Goal: Task Accomplishment & Management: Use online tool/utility

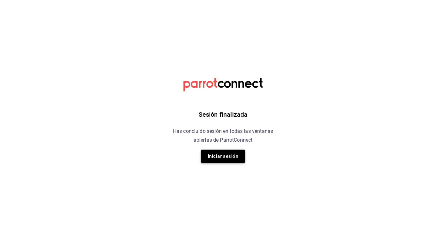
click at [221, 156] on button "Iniciar sesión" at bounding box center [223, 155] width 44 height 13
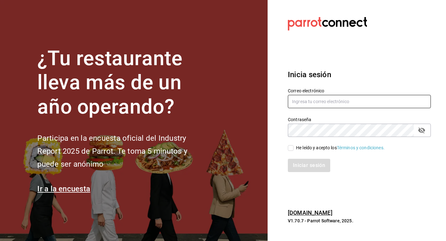
click at [307, 106] on input "text" at bounding box center [359, 101] width 143 height 13
type input "hola@grupomidam.com"
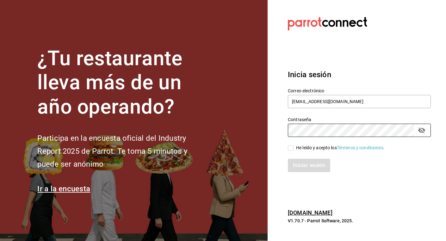
click at [289, 148] on input "He leído y acepto los Términos y condiciones." at bounding box center [291, 148] width 6 height 6
checkbox input "true"
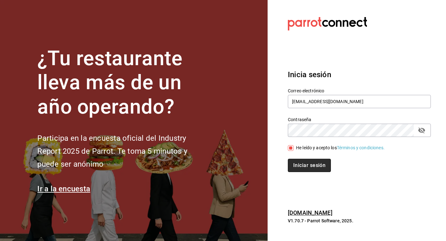
click at [298, 165] on button "Iniciar sesión" at bounding box center [309, 165] width 43 height 13
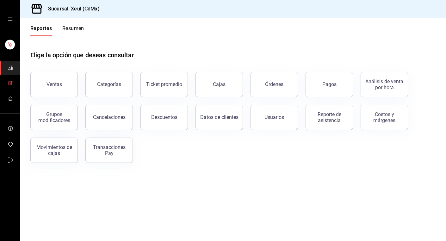
click at [13, 83] on link "mailbox folders" at bounding box center [10, 84] width 20 height 14
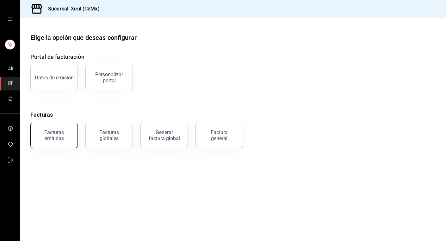
click at [65, 135] on div "Facturas emitidas" at bounding box center [53, 135] width 39 height 12
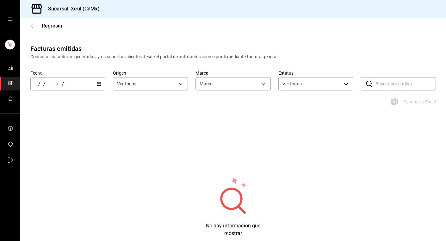
type input "556c56df-7d38-43a9-98c1-84be39c4f433"
click at [99, 83] on \(Stroke\) "button" at bounding box center [98, 83] width 3 height 0
click at [52, 116] on span "Ayer" at bounding box center [60, 117] width 49 height 7
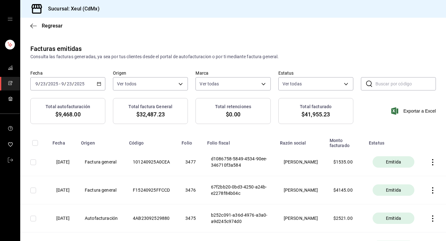
click at [433, 162] on icon "button" at bounding box center [432, 162] width 6 height 6
click at [365, 125] on div at bounding box center [223, 120] width 446 height 241
click at [10, 81] on icon "mailbox folders" at bounding box center [10, 83] width 3 height 4
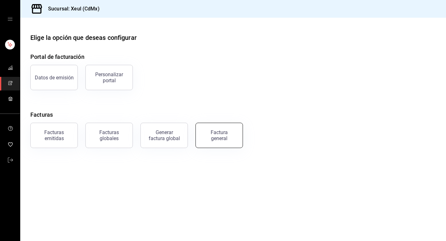
click at [210, 134] on div "Factura general" at bounding box center [219, 135] width 32 height 12
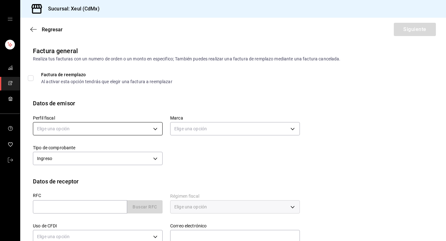
click at [121, 129] on body "Sucursal: Xeul (CdMx) Regresar Siguiente Factura general Realiza tus facturas c…" at bounding box center [223, 120] width 446 height 241
click at [83, 160] on li "SEUNG MOOK LEE" at bounding box center [97, 161] width 129 height 12
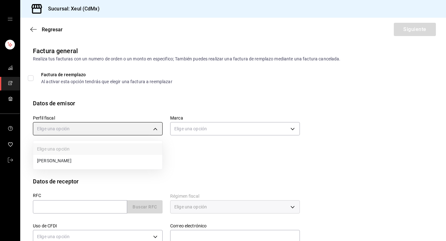
type input "554c110a-18dd-44f3-977d-186ab1f95351"
type input "556c56df-7d38-43a9-98c1-84be39c4f433"
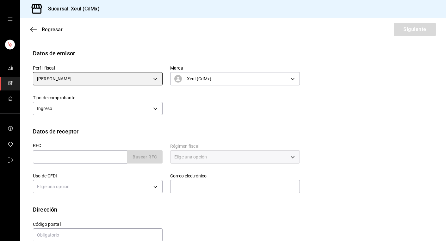
scroll to position [62, 0]
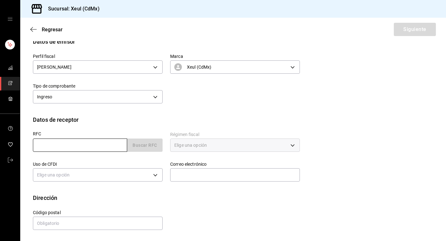
click at [63, 146] on input "text" at bounding box center [80, 144] width 94 height 13
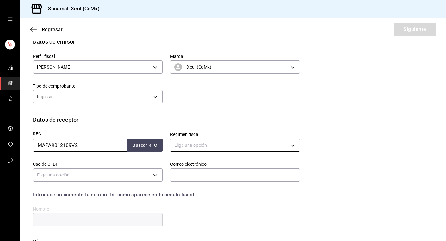
type input "MAPA9012109V2"
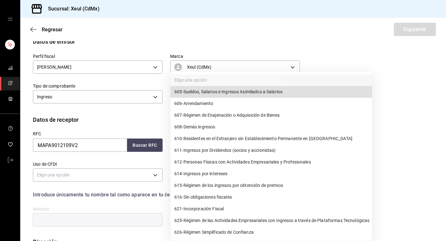
click at [229, 141] on body "Sucursal: Xeul (CdMx) Regresar Siguiente Factura general Realiza tus facturas c…" at bounding box center [223, 120] width 446 height 241
click at [208, 232] on span "626 - Régimen Simplificado de Confianza" at bounding box center [213, 232] width 79 height 7
type input "626"
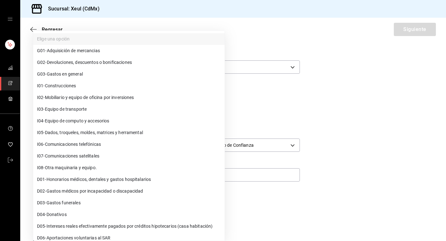
click at [154, 173] on body "Sucursal: Xeul (CdMx) Regresar Siguiente Factura general Realiza tus facturas c…" at bounding box center [223, 120] width 446 height 241
click at [68, 74] on span "G03 - Gastos en general" at bounding box center [60, 74] width 46 height 7
type input "G03"
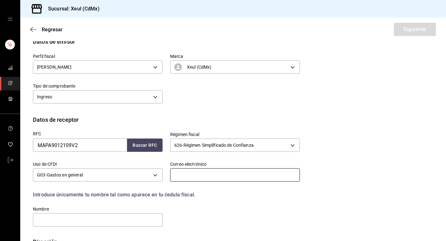
click at [204, 175] on input "text" at bounding box center [235, 174] width 130 height 13
click at [138, 219] on input "text" at bounding box center [98, 219] width 130 height 13
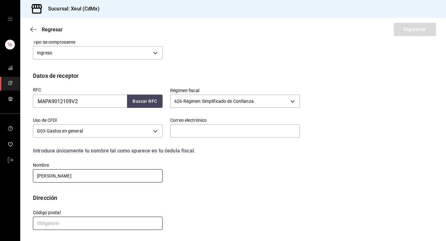
type input "ANDREA MAURER PUENTE"
click at [62, 218] on input "text" at bounding box center [98, 223] width 130 height 13
type input "11850"
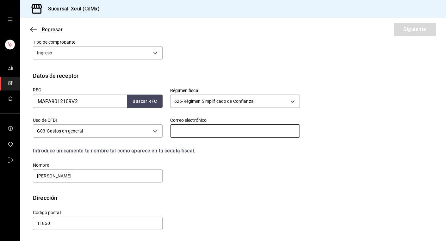
click at [227, 125] on input "text" at bounding box center [235, 130] width 130 height 13
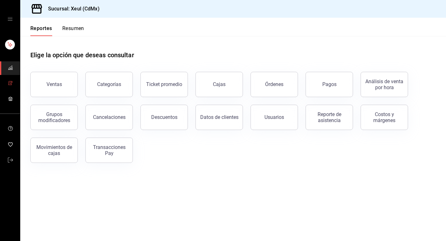
click at [10, 82] on icon "mailbox folders" at bounding box center [10, 83] width 5 height 5
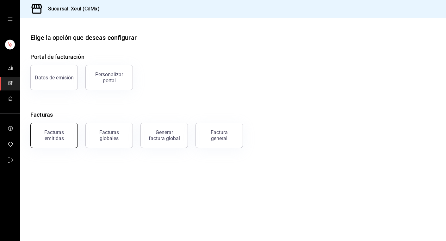
click at [57, 138] on div "Facturas emitidas" at bounding box center [53, 135] width 39 height 12
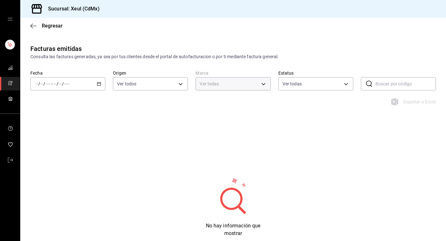
type input "556c56df-7d38-43a9-98c1-84be39c4f433"
click at [99, 83] on icon "button" at bounding box center [99, 84] width 4 height 4
click at [60, 105] on span "Hoy" at bounding box center [60, 103] width 49 height 7
click at [99, 84] on icon "button" at bounding box center [99, 84] width 4 height 4
click at [11, 83] on icon "mailbox folders" at bounding box center [10, 83] width 3 height 4
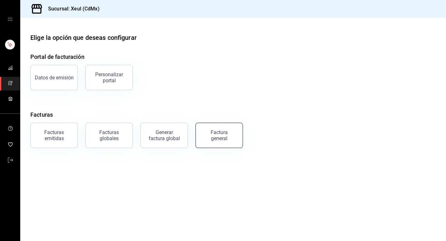
click at [211, 137] on div "Factura general" at bounding box center [219, 135] width 32 height 12
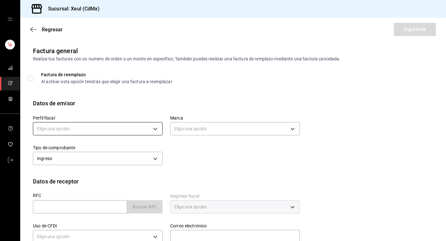
click at [148, 129] on body "Sucursal: Xeul (CdMx) Regresar Siguiente Factura general Realiza tus facturas c…" at bounding box center [223, 120] width 446 height 241
click at [89, 161] on li "SEUNG MOOK LEE" at bounding box center [97, 161] width 129 height 12
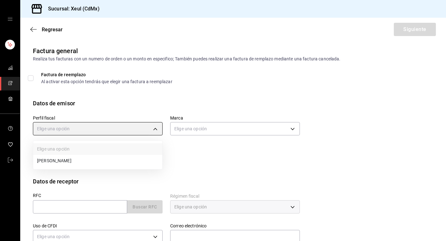
type input "554c110a-18dd-44f3-977d-186ab1f95351"
type input "556c56df-7d38-43a9-98c1-84be39c4f433"
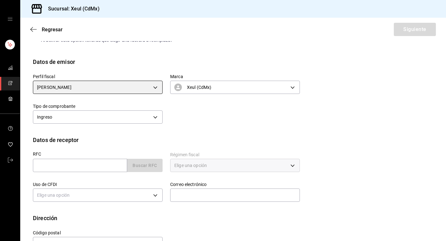
scroll to position [42, 0]
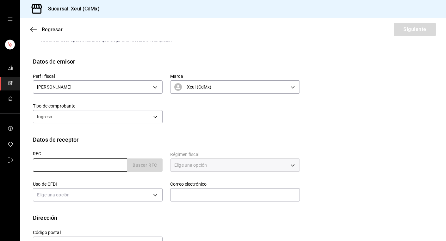
click at [89, 161] on input "text" at bounding box center [80, 164] width 94 height 13
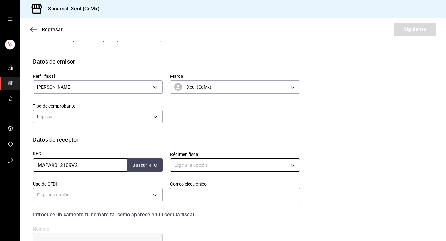
type input "MAPA9012109V2"
click at [243, 163] on body "Sucursal: Xeul (CdMx) Regresar Siguiente Factura general Realiza tus facturas c…" at bounding box center [223, 120] width 446 height 241
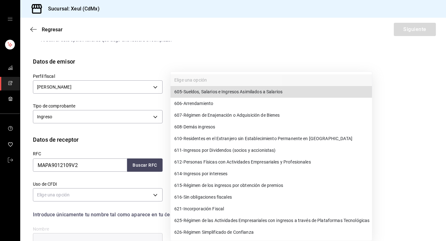
click at [208, 231] on span "626 - Régimen Simplificado de Confianza" at bounding box center [213, 232] width 79 height 7
type input "626"
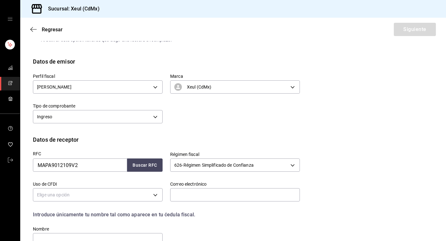
click at [153, 188] on div "Elige una opción" at bounding box center [98, 194] width 130 height 17
click at [155, 196] on body "Sucursal: Xeul (CdMx) Regresar Siguiente Factura general Realiza tus facturas c…" at bounding box center [223, 120] width 446 height 241
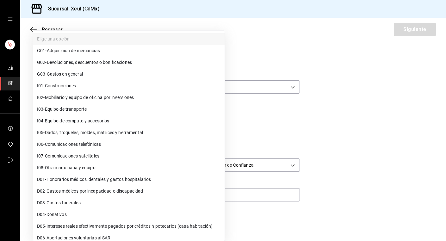
click at [88, 71] on li "G03 - Gastos en general" at bounding box center [128, 74] width 191 height 12
type input "G03"
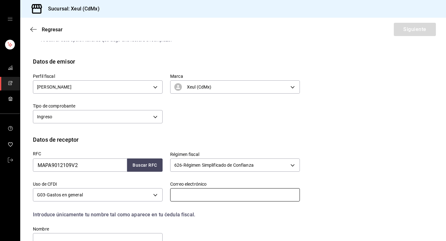
click at [201, 194] on input "text" at bounding box center [235, 194] width 130 height 13
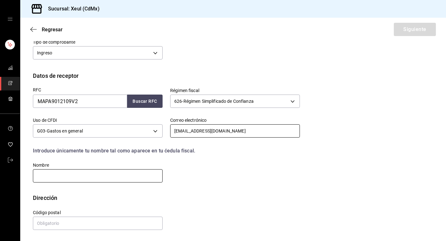
type input "andreamaurer05@gmail.com"
click at [109, 175] on input "text" at bounding box center [98, 175] width 130 height 13
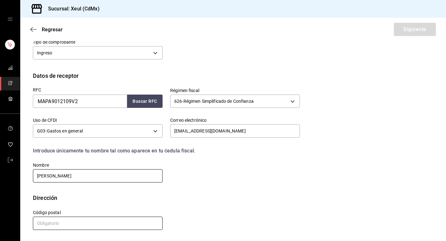
type input "ANDREA MAURER PUENTE"
click at [68, 221] on input "text" at bounding box center [98, 223] width 130 height 13
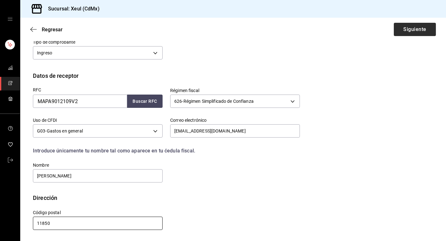
type input "11850"
click at [418, 29] on button "Siguiente" at bounding box center [414, 29] width 42 height 13
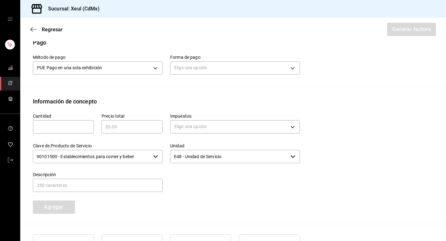
scroll to position [194, 0]
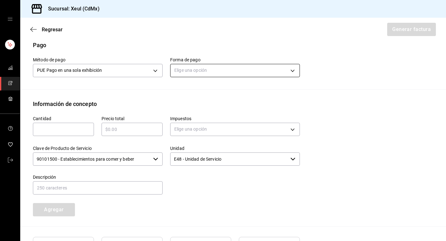
click at [270, 70] on body "Sucursal: Xeul (CdMx) Regresar Generar factura Emisor Perfil fiscal SEUNG MOOK …" at bounding box center [223, 120] width 446 height 241
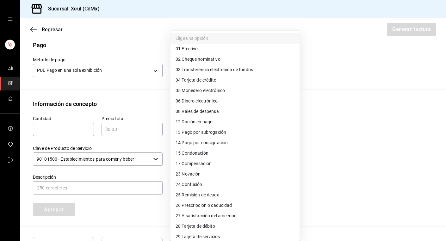
click at [195, 79] on span "04 Tarjeta de crédito" at bounding box center [195, 80] width 41 height 7
type input "04"
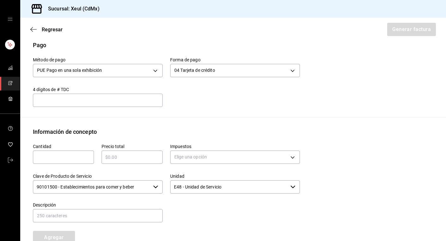
click at [70, 156] on input "text" at bounding box center [63, 157] width 61 height 8
type input "1"
click at [137, 155] on input "text" at bounding box center [131, 157] width 61 height 8
type input "$820"
click at [225, 154] on body "Sucursal: Xeul (CdMx) Regresar Generar factura Emisor Perfil fiscal SEUNG MOOK …" at bounding box center [223, 120] width 446 height 241
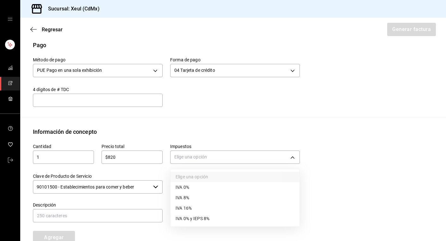
click at [127, 154] on div at bounding box center [223, 120] width 446 height 241
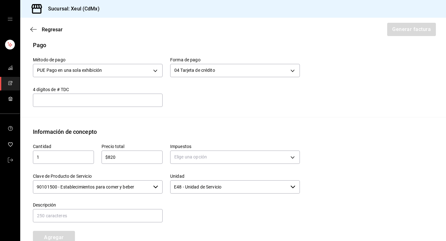
click at [134, 155] on input "$820" at bounding box center [131, 157] width 61 height 8
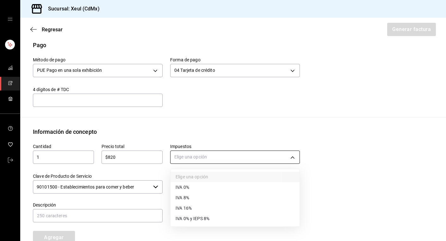
click at [213, 155] on body "Sucursal: Xeul (CdMx) Regresar Generar factura Emisor Perfil fiscal SEUNG MOOK …" at bounding box center [223, 120] width 446 height 241
click at [180, 212] on li "IVA 16%" at bounding box center [234, 208] width 129 height 10
type input "IVA_16"
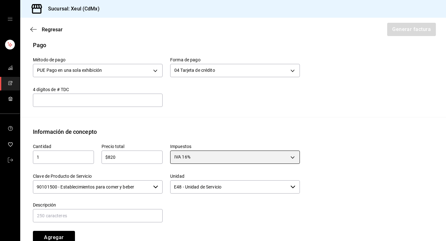
scroll to position [282, 0]
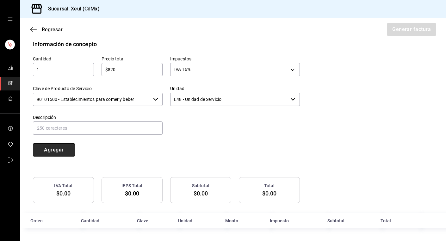
click at [51, 149] on button "Agregar" at bounding box center [54, 149] width 42 height 13
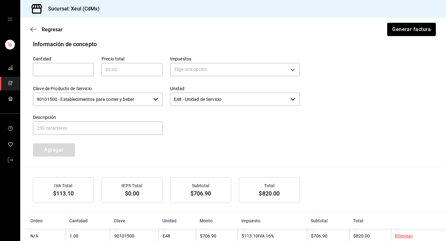
scroll to position [297, 0]
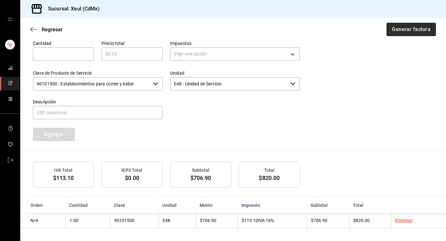
click at [411, 27] on button "Generar factura" at bounding box center [410, 29] width 49 height 13
